Goal: Information Seeking & Learning: Learn about a topic

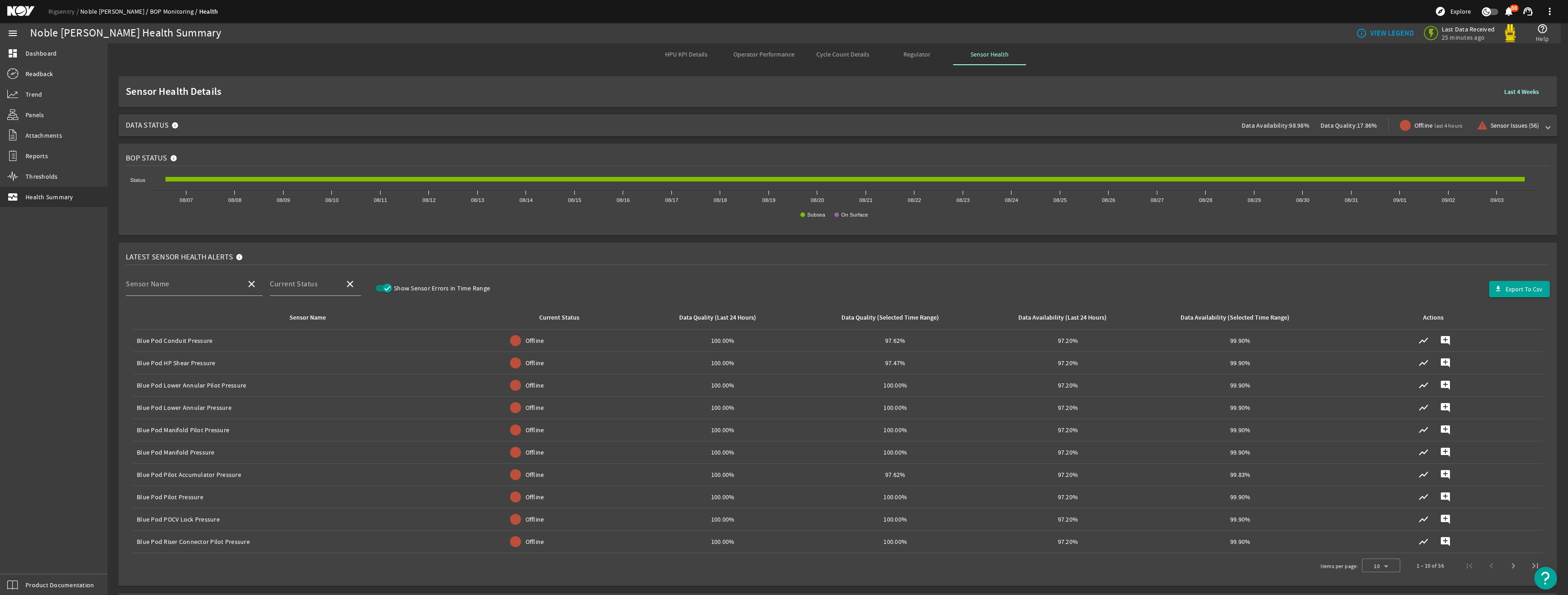
click at [102, 13] on link "Noble [PERSON_NAME]" at bounding box center [115, 11] width 70 height 8
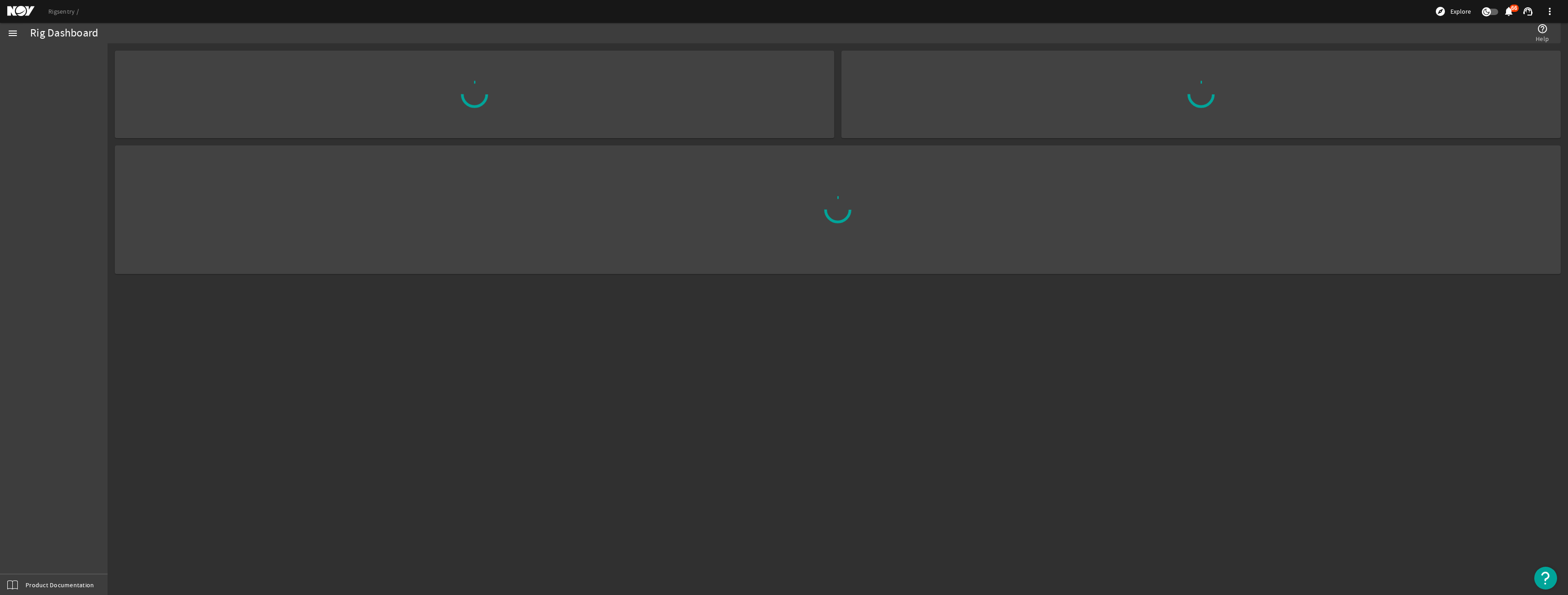
click at [69, 13] on link "Rigsentry" at bounding box center [63, 11] width 31 height 8
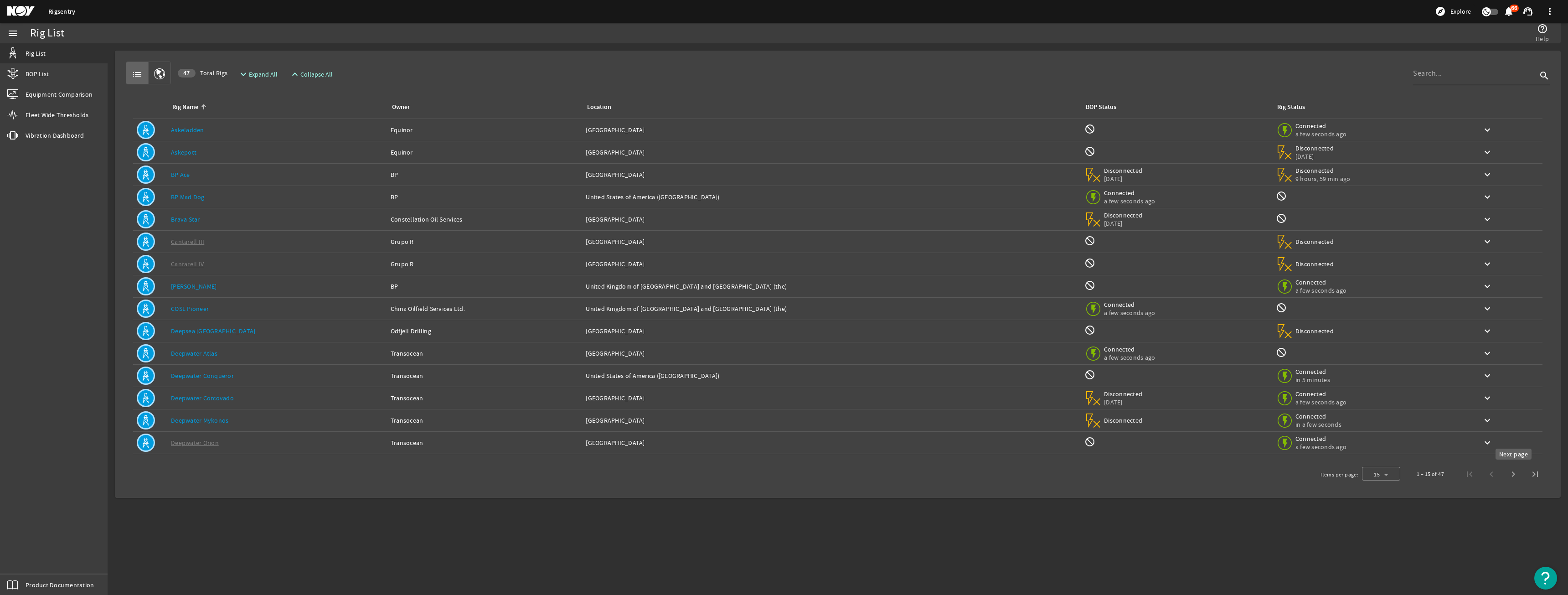
click at [1512, 469] on span "Next page" at bounding box center [1514, 474] width 22 height 22
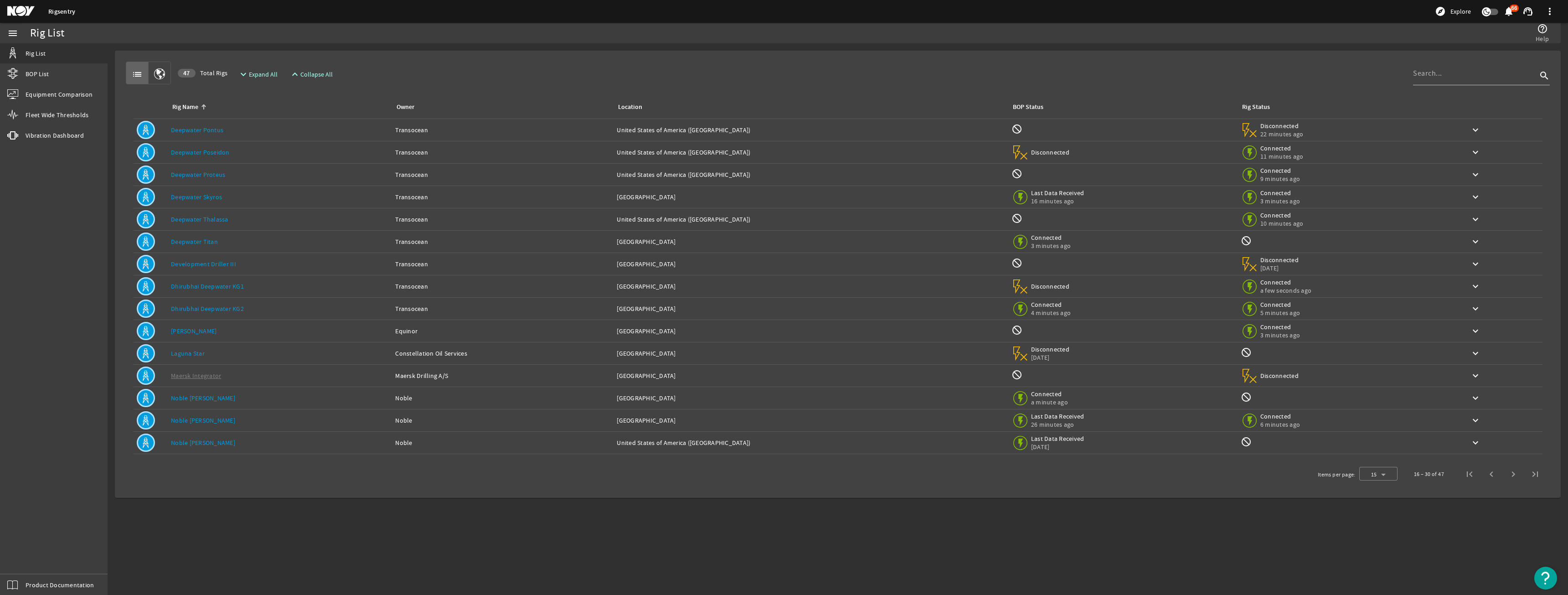
click at [253, 215] on div "Rig Name: [PERSON_NAME]" at bounding box center [279, 219] width 217 height 9
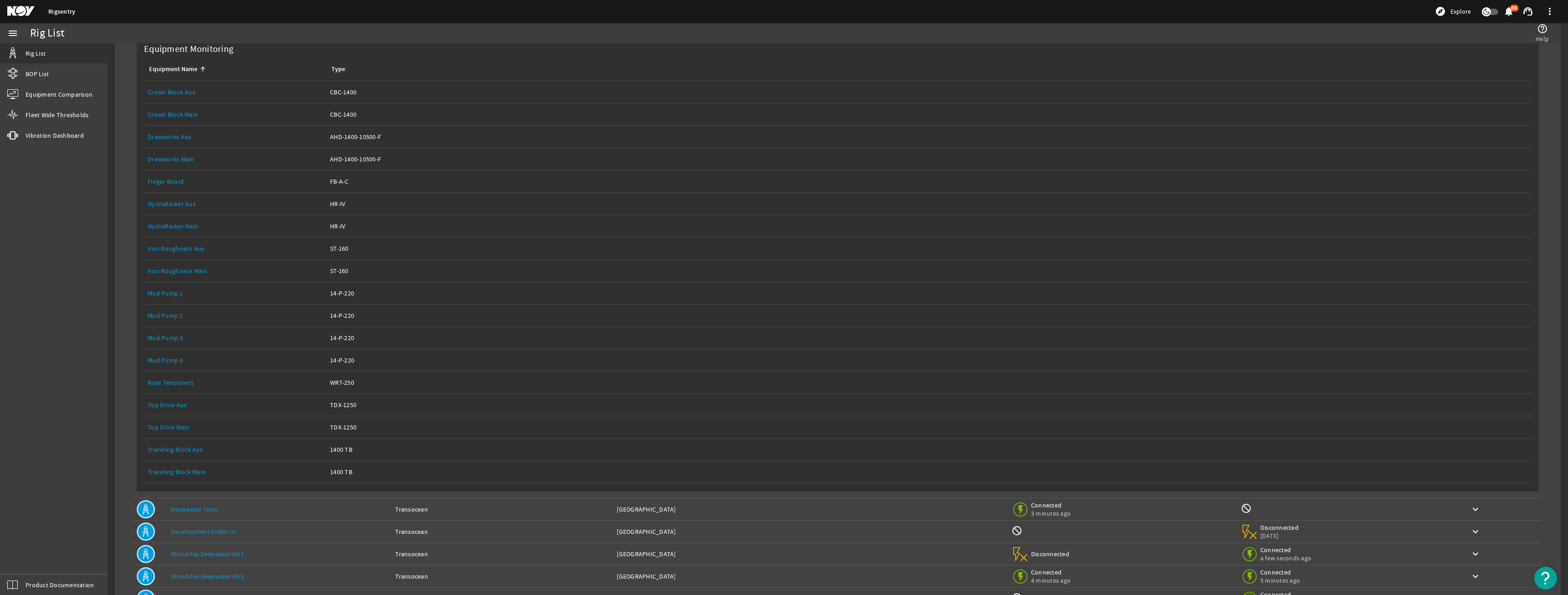
scroll to position [228, 0]
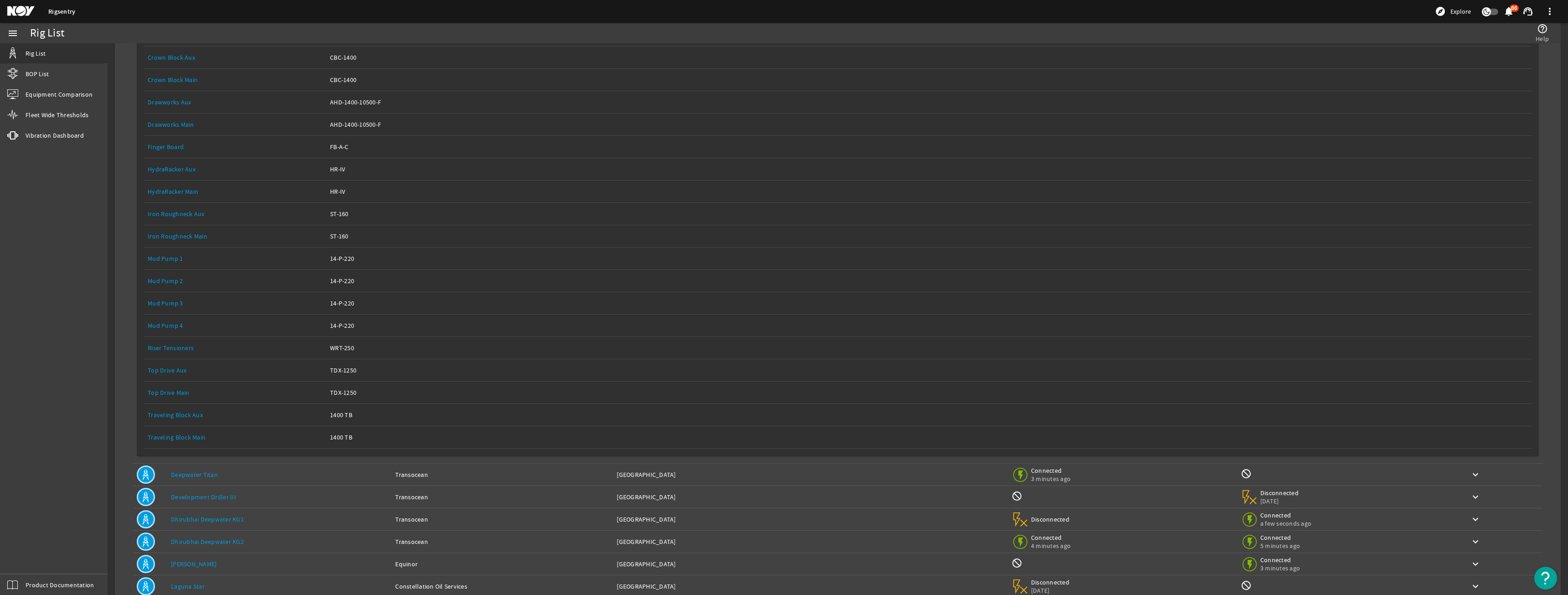
click at [181, 386] on link "Equipment Name: Top Drive Main" at bounding box center [235, 392] width 175 height 22
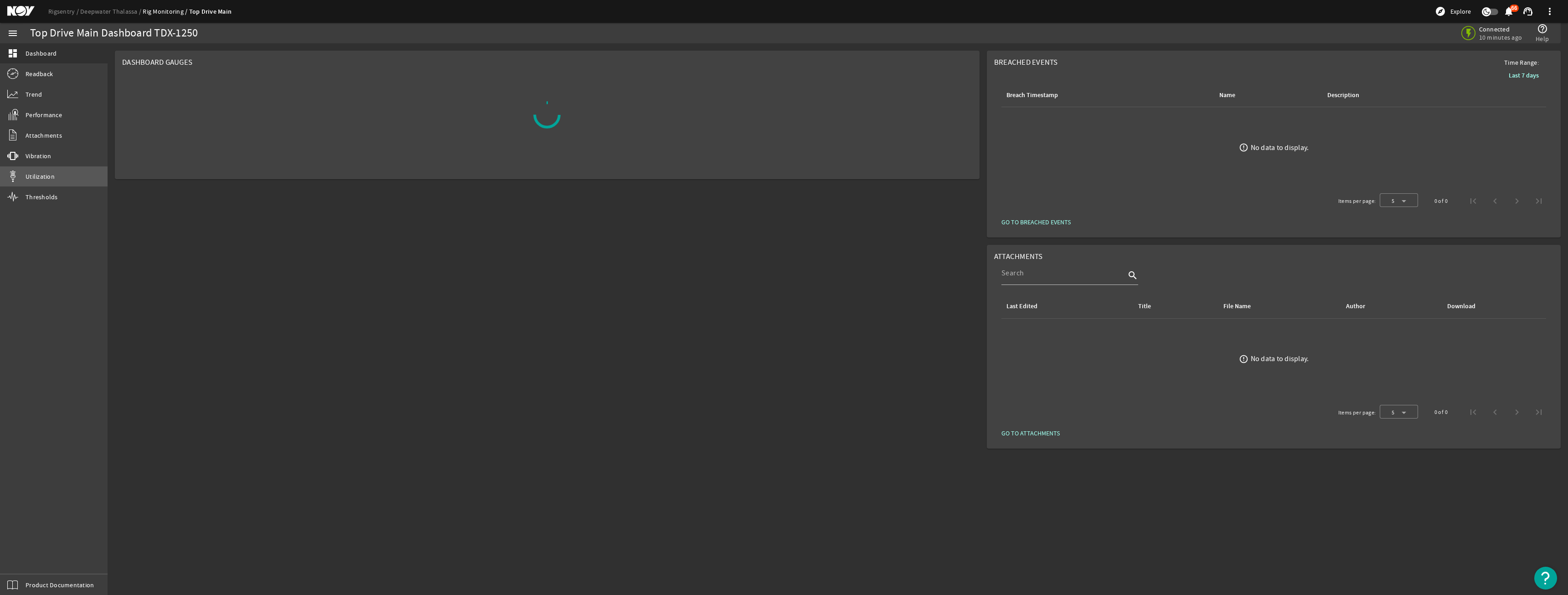
click at [60, 183] on link "Utilization" at bounding box center [54, 176] width 108 height 20
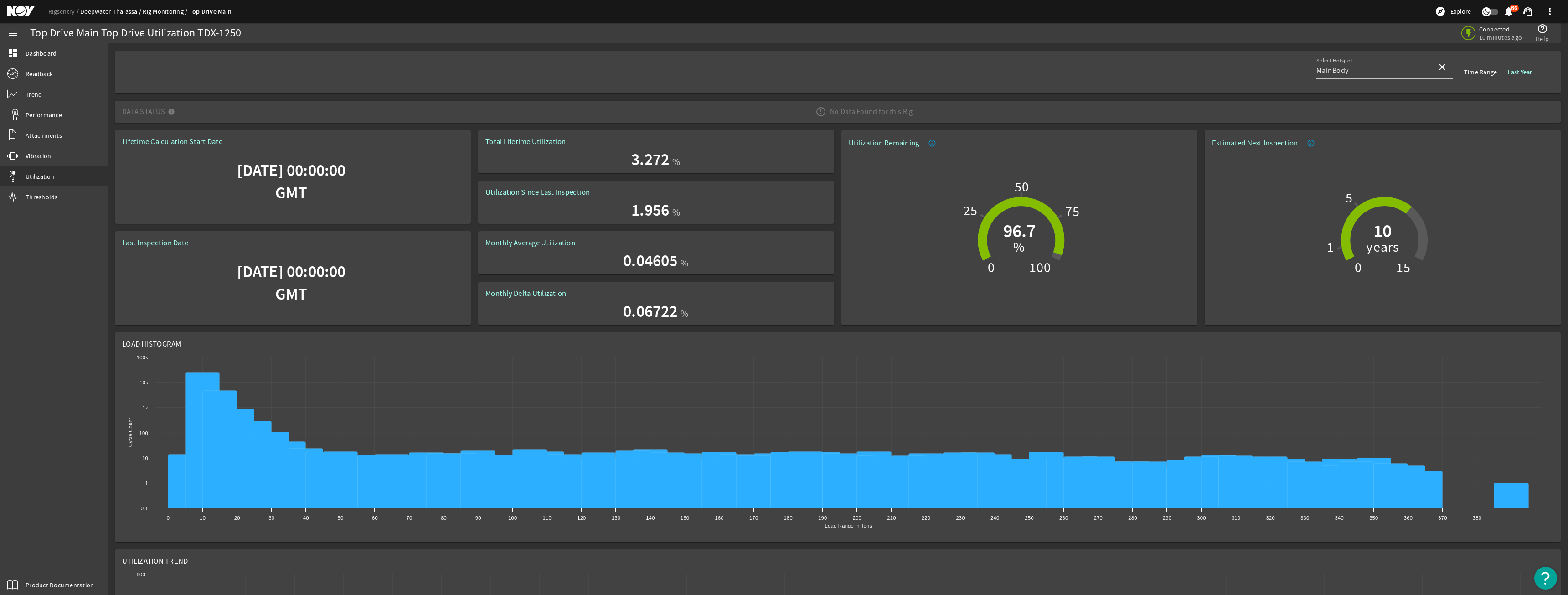
click at [121, 12] on link "Deepwater Thalassa" at bounding box center [111, 11] width 62 height 8
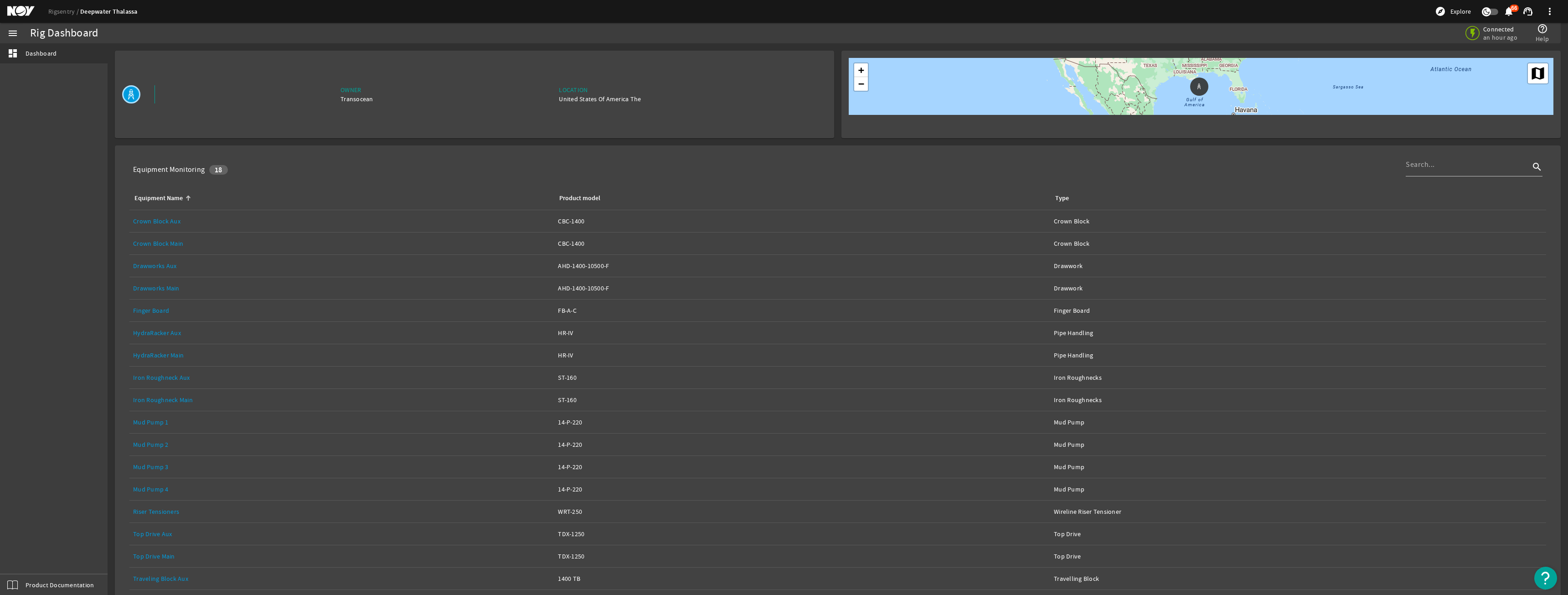
click at [179, 285] on div "Equipment Name: Drawworks Main" at bounding box center [342, 289] width 418 height 9
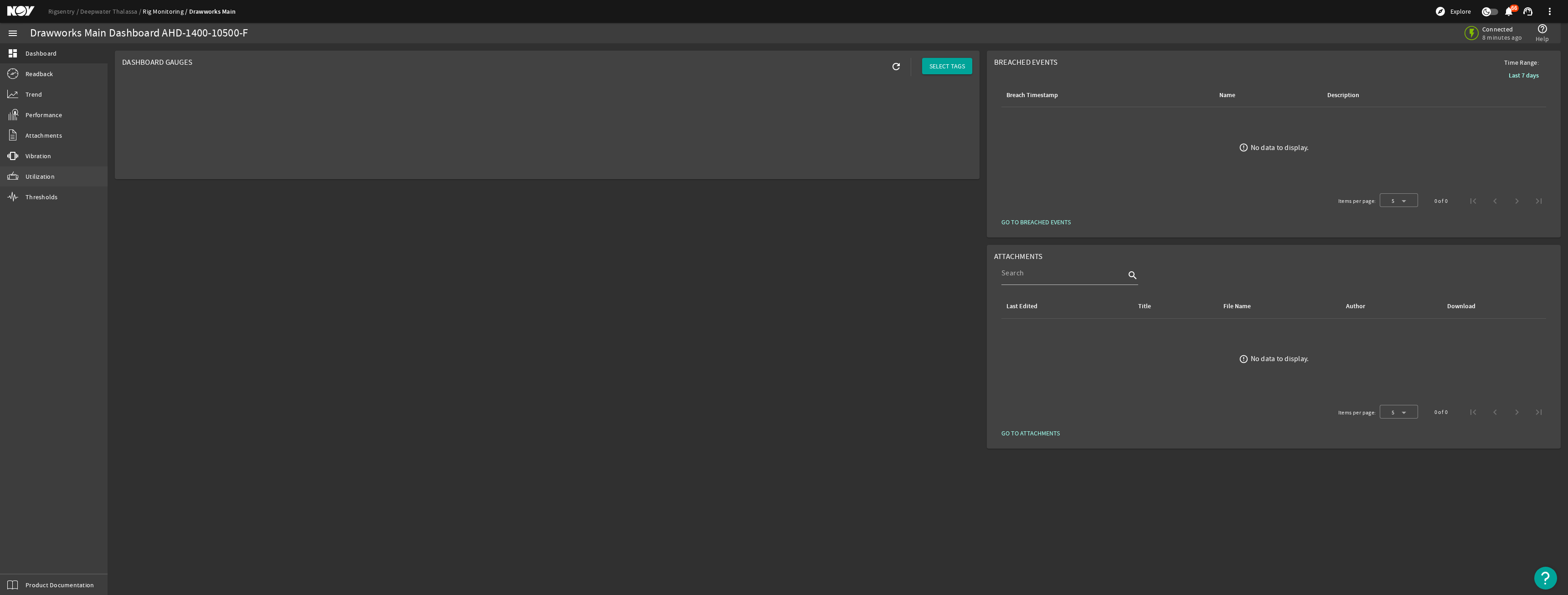
click at [76, 169] on link "Utilization" at bounding box center [54, 176] width 108 height 20
